Goal: Find specific page/section: Find specific page/section

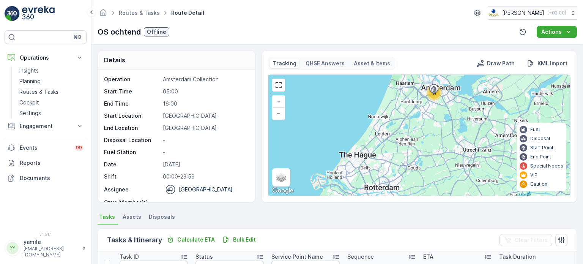
click at [38, 101] on p "Cockpit" at bounding box center [29, 103] width 20 height 8
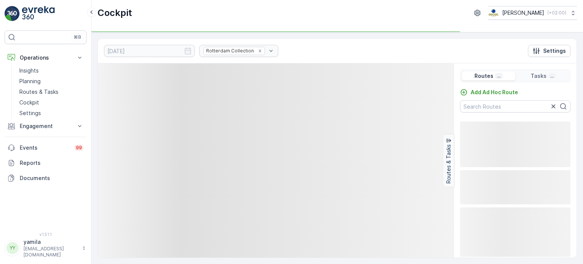
click at [38, 101] on p "Cockpit" at bounding box center [29, 103] width 20 height 8
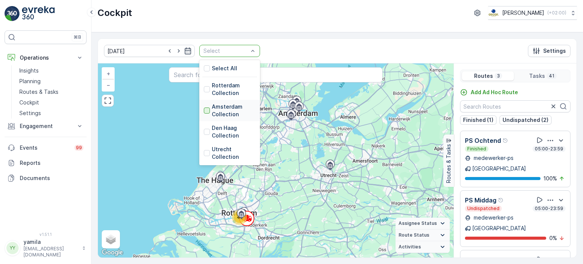
click at [204, 112] on div at bounding box center [207, 110] width 6 height 6
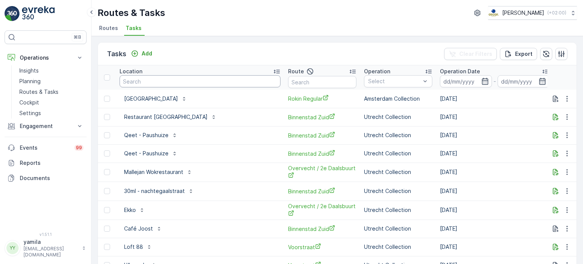
click at [144, 80] on input "text" at bounding box center [200, 81] width 161 height 12
type input "meeting"
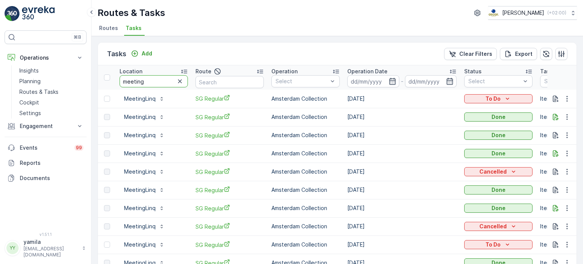
click at [145, 77] on input "meeting" at bounding box center [154, 81] width 68 height 12
type input "sint jac"
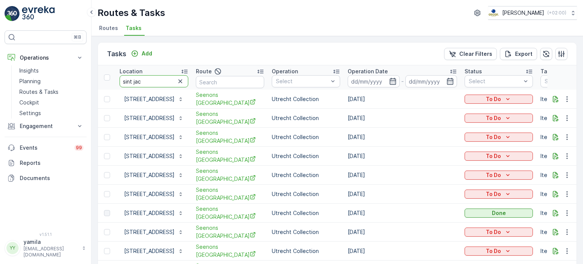
click at [164, 77] on input "sint jac" at bounding box center [154, 81] width 69 height 12
type input "s"
type input "oude turf"
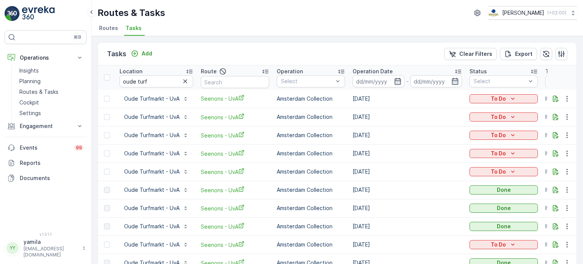
click at [148, 78] on input "oude turf" at bounding box center [157, 81] width 74 height 12
type input "rijnstraat"
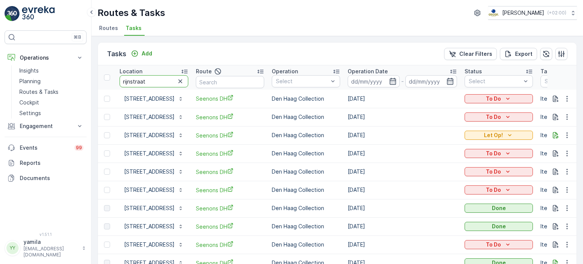
click at [149, 81] on input "rijnstraat" at bounding box center [154, 81] width 69 height 12
click at [149, 81] on input "c" at bounding box center [154, 81] width 69 height 12
type input "castell zuid"
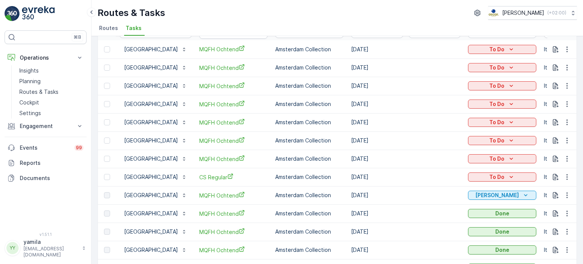
scroll to position [50, 0]
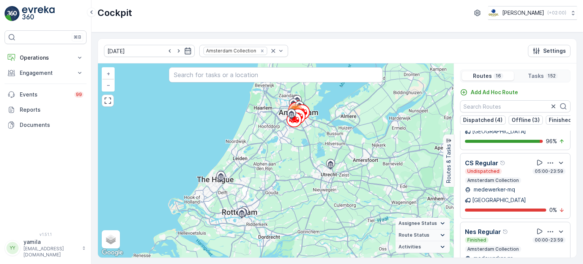
scroll to position [19, 0]
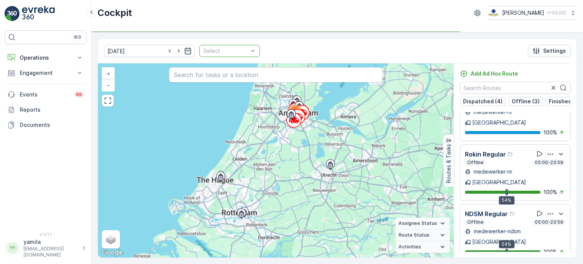
scroll to position [636, 0]
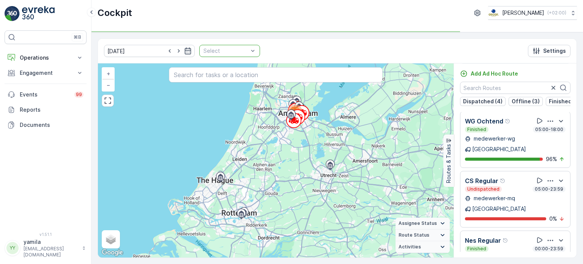
click at [250, 48] on div "05.10.2025 Select Settings" at bounding box center [337, 51] width 479 height 25
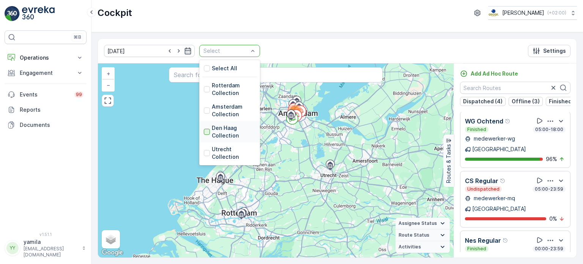
click at [204, 131] on div at bounding box center [207, 132] width 6 height 6
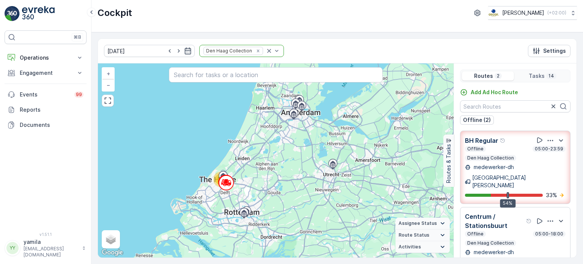
scroll to position [0, 0]
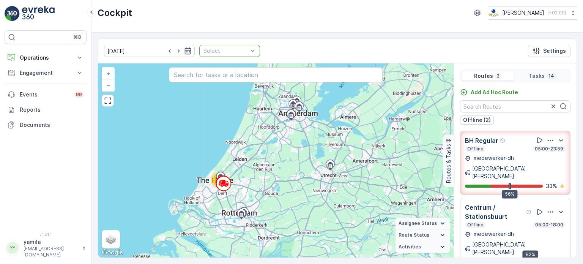
drag, startPoint x: 258, startPoint y: 50, endPoint x: 231, endPoint y: 49, distance: 26.6
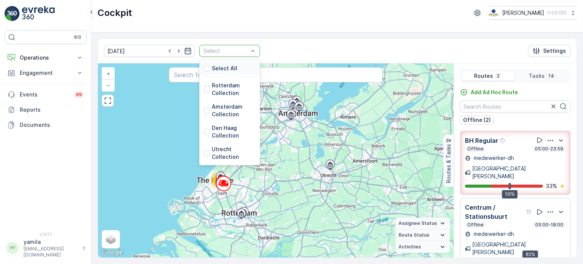
click at [231, 49] on div at bounding box center [226, 51] width 46 height 6
click at [204, 112] on div at bounding box center [207, 110] width 6 height 6
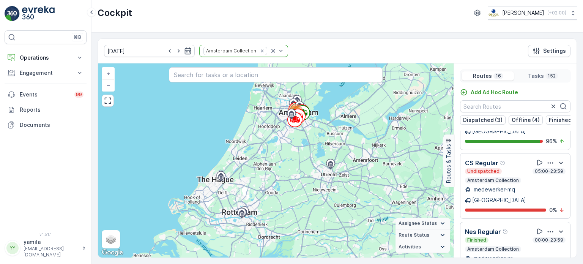
scroll to position [19, 0]
